Goal: Information Seeking & Learning: Learn about a topic

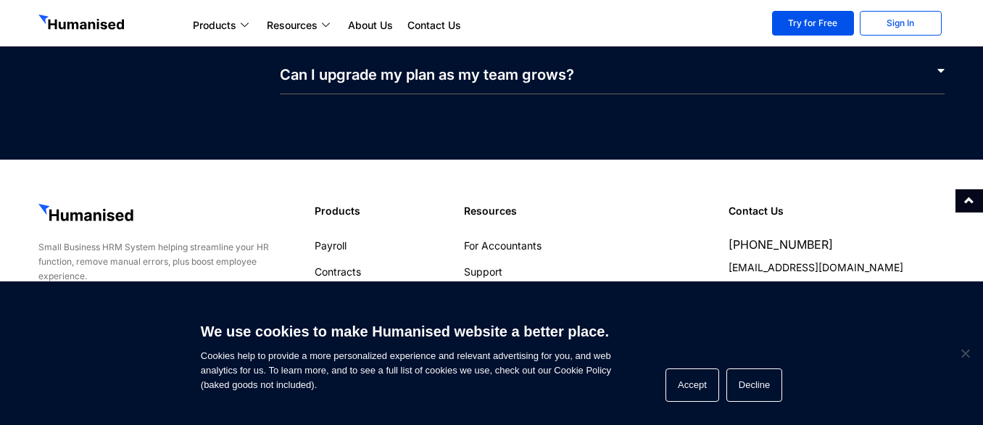
scroll to position [7095, 0]
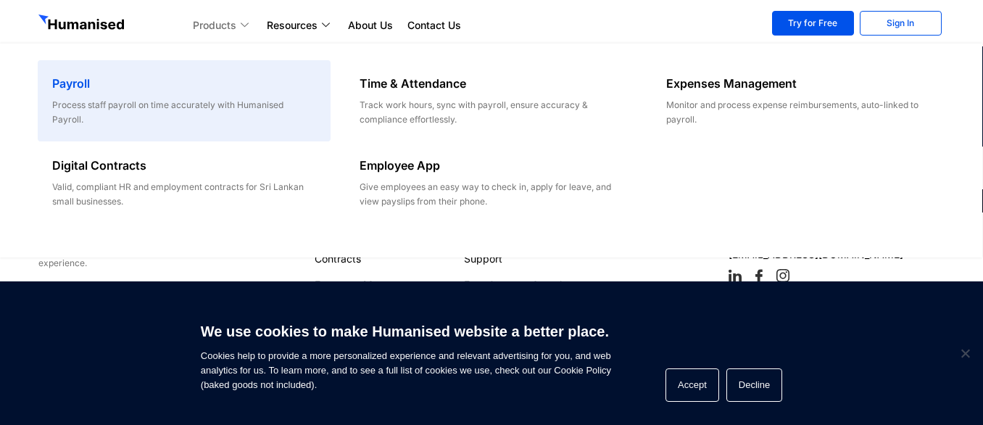
click at [80, 85] on h6 "Payroll" at bounding box center [183, 83] width 263 height 17
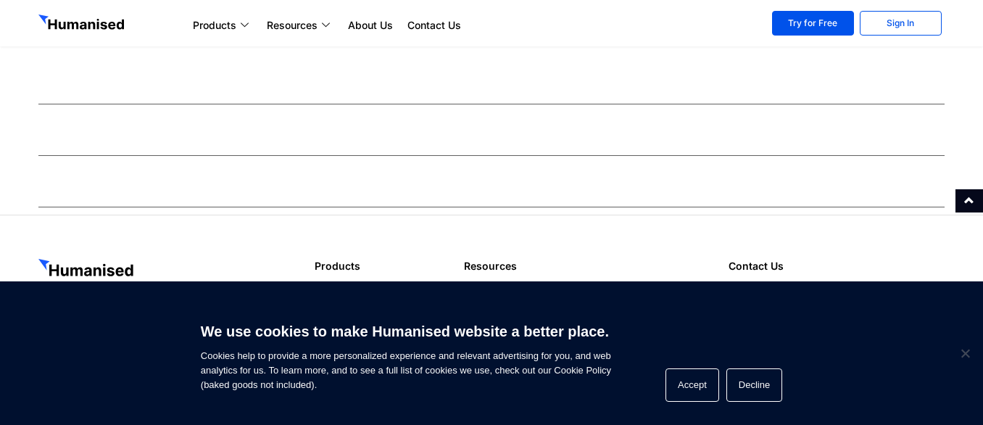
scroll to position [3648, 0]
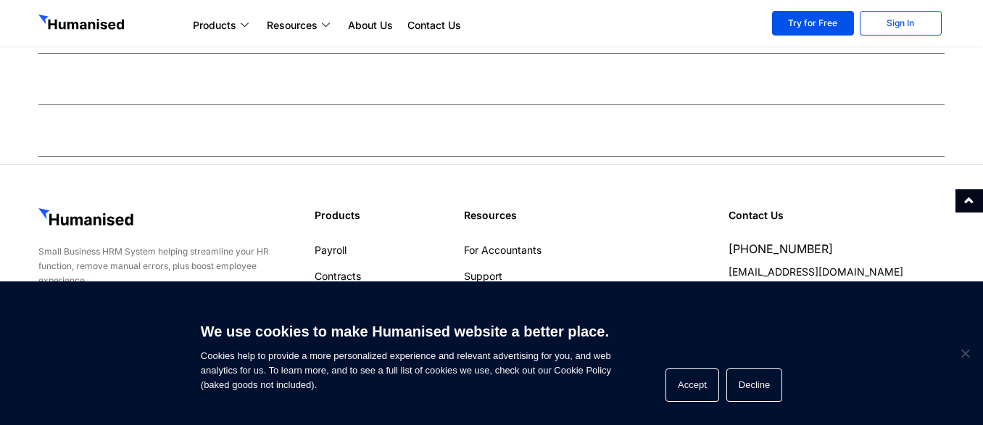
drag, startPoint x: 986, startPoint y: 37, endPoint x: 988, endPoint y: 415, distance: 377.6
click at [369, 25] on link "About Us" at bounding box center [370, 25] width 59 height 17
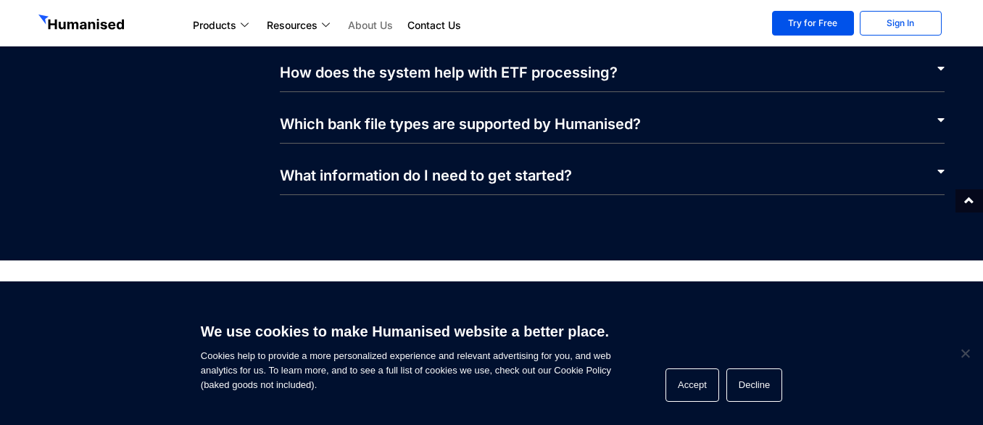
scroll to position [3448, 0]
